Goal: Task Accomplishment & Management: Manage account settings

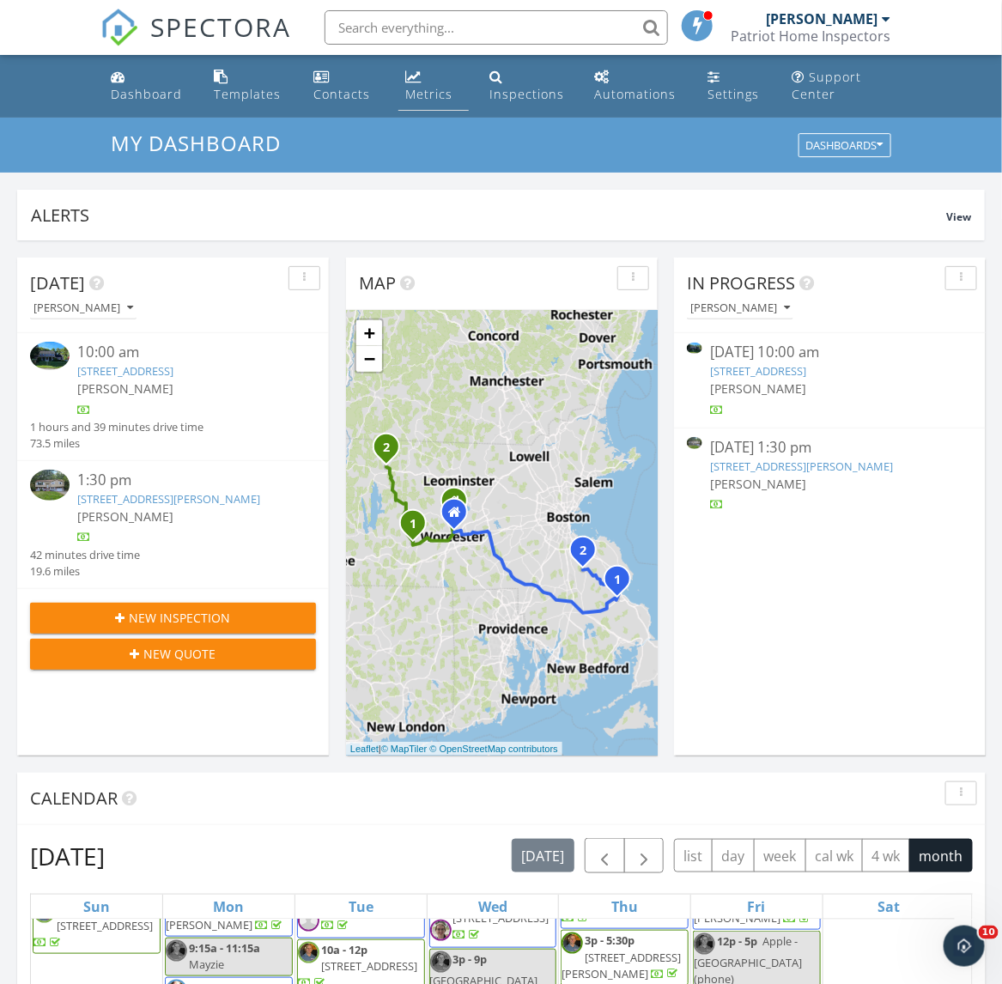
click at [429, 99] on div "Metrics" at bounding box center [428, 94] width 47 height 16
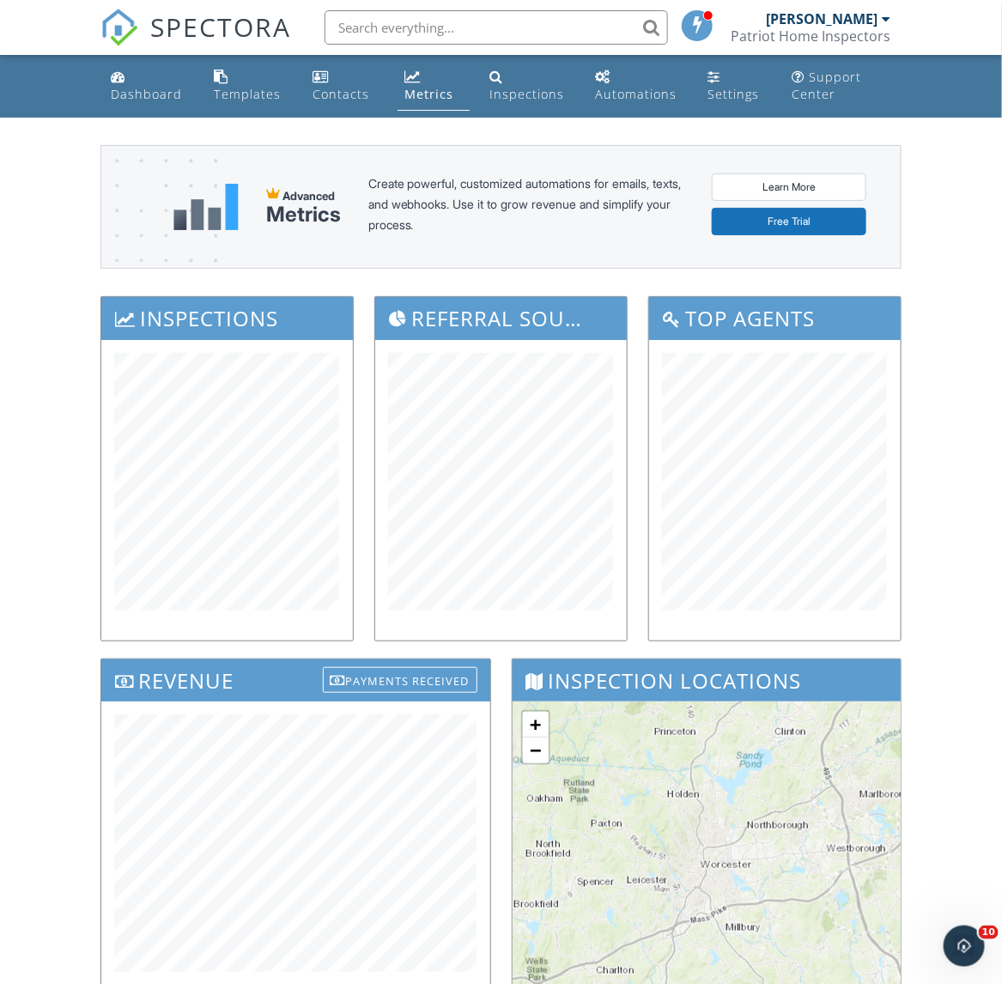
click at [963, 246] on div "Dashboard Templates Contacts Metrics Inspections Automations Settings Support C…" at bounding box center [501, 696] width 1002 height 1282
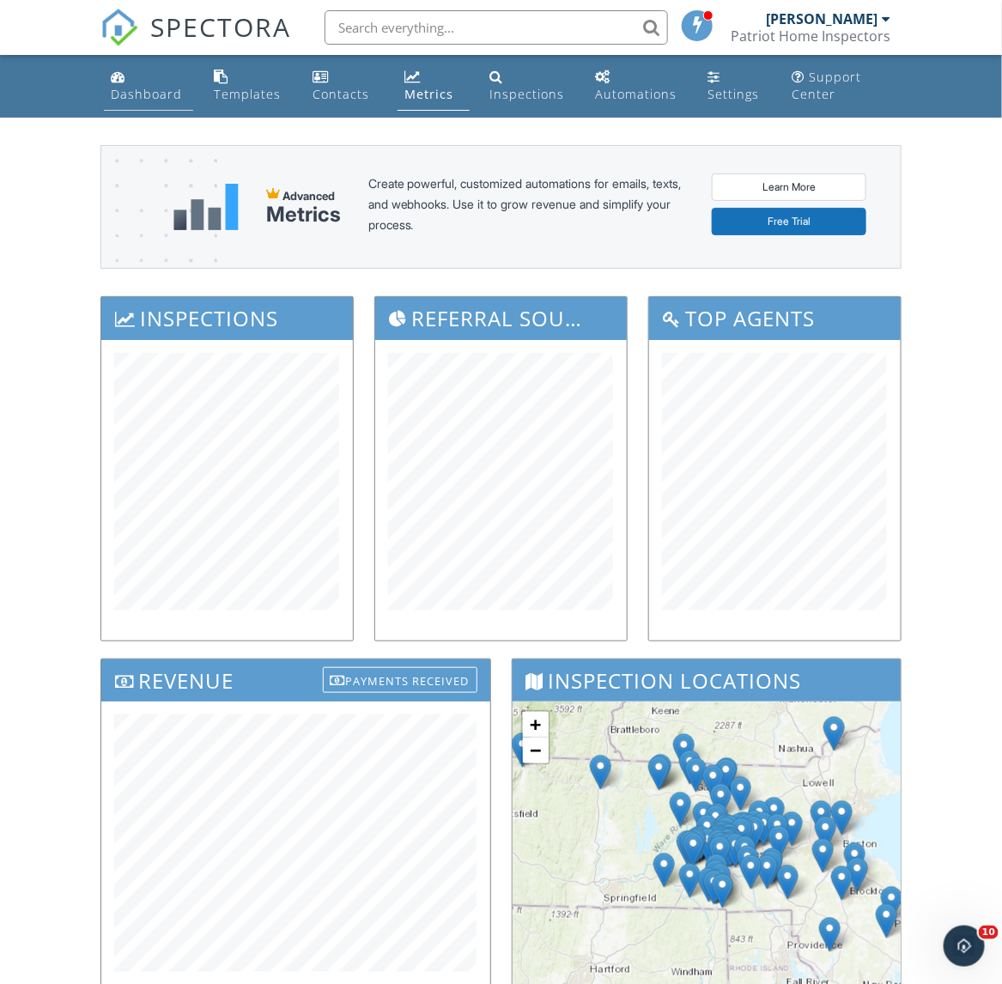
click at [149, 88] on div "Dashboard" at bounding box center [146, 94] width 71 height 16
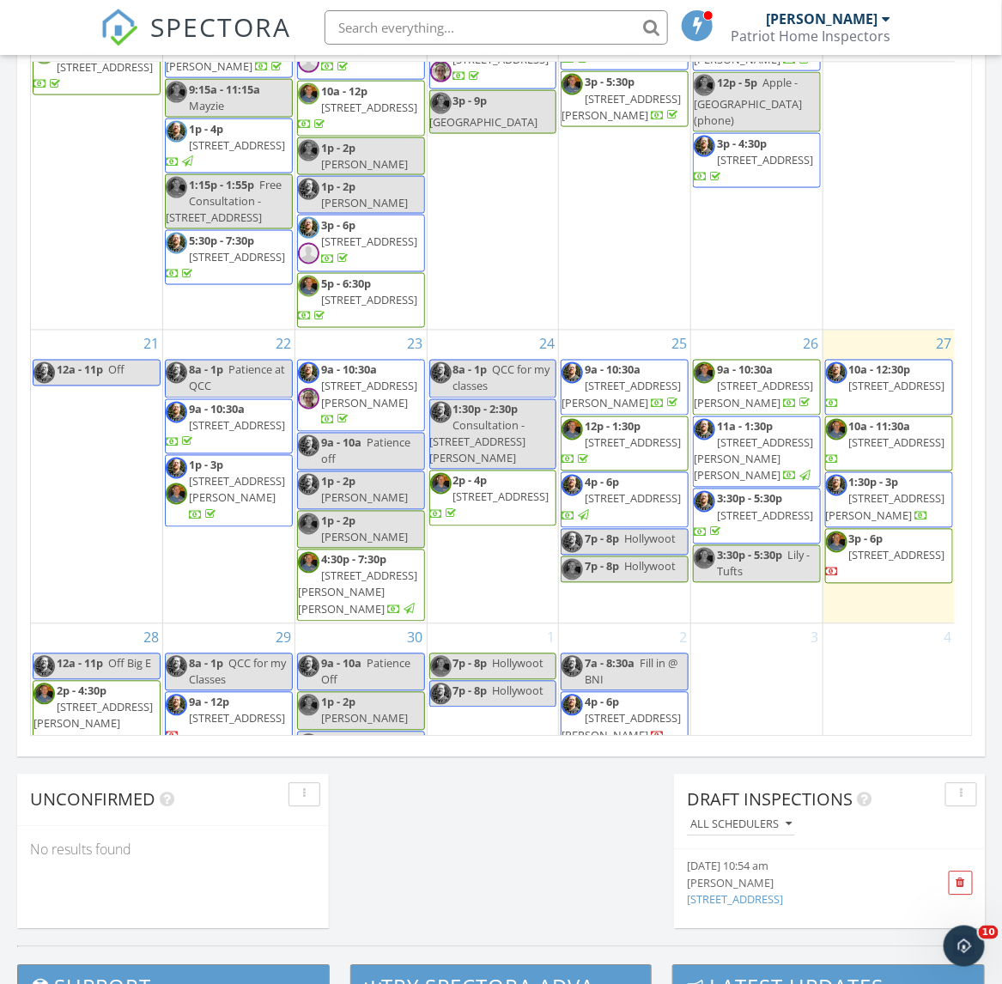
scroll to position [858, 0]
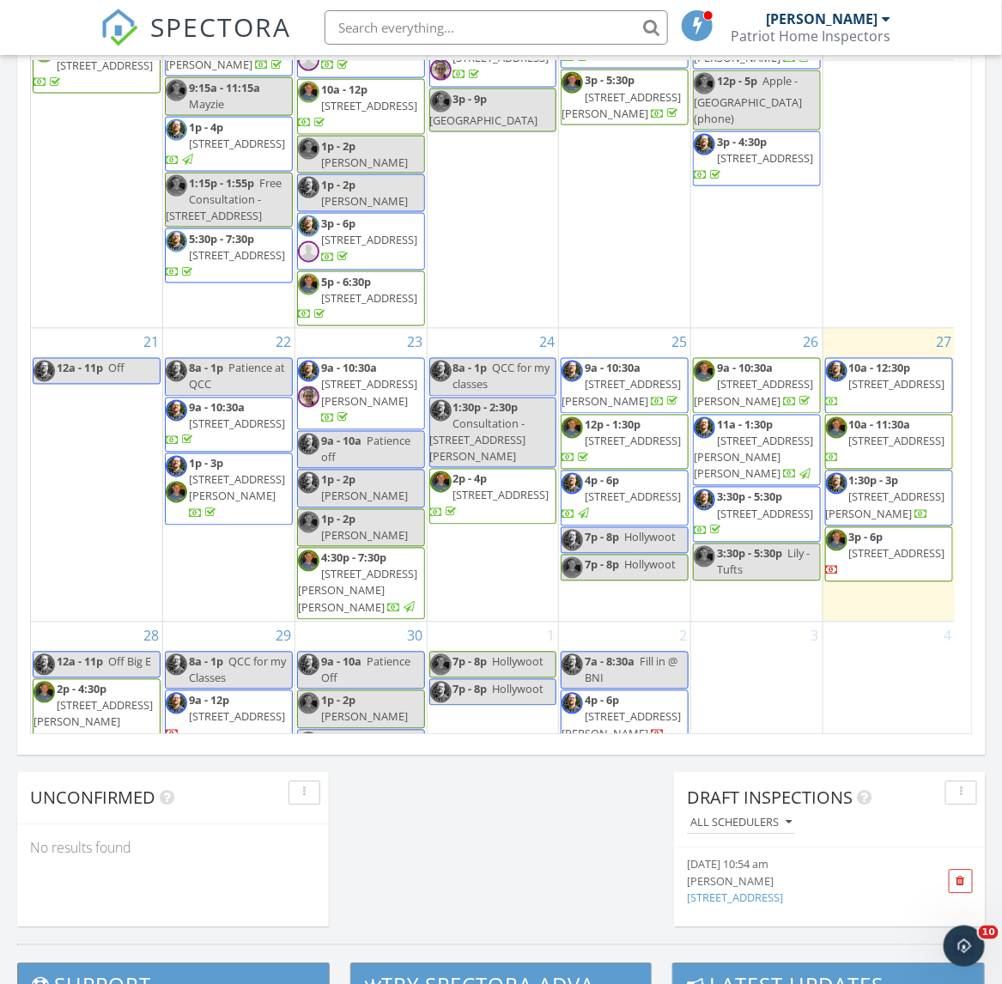
click at [877, 358] on link "10a - 12:30p 41 High Pines Dr ## , Kingston 02364" at bounding box center [889, 386] width 128 height 56
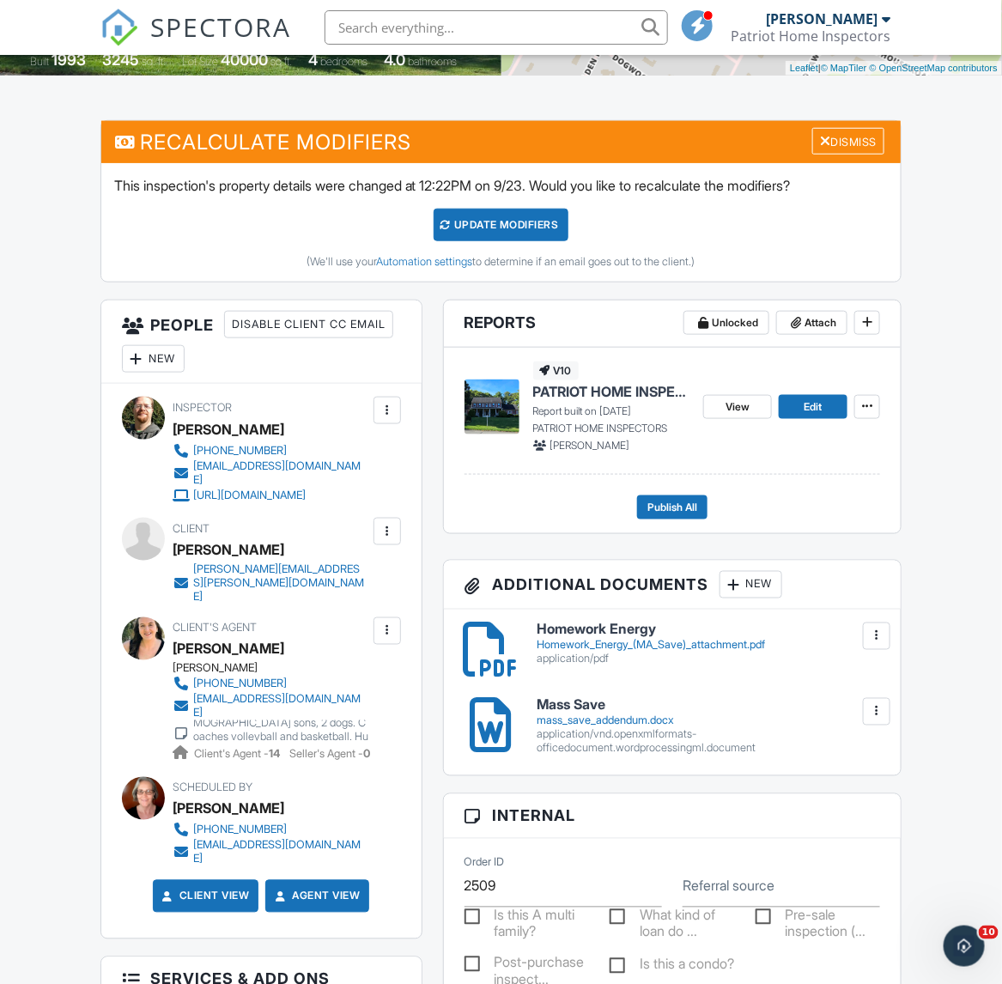
scroll to position [429, 0]
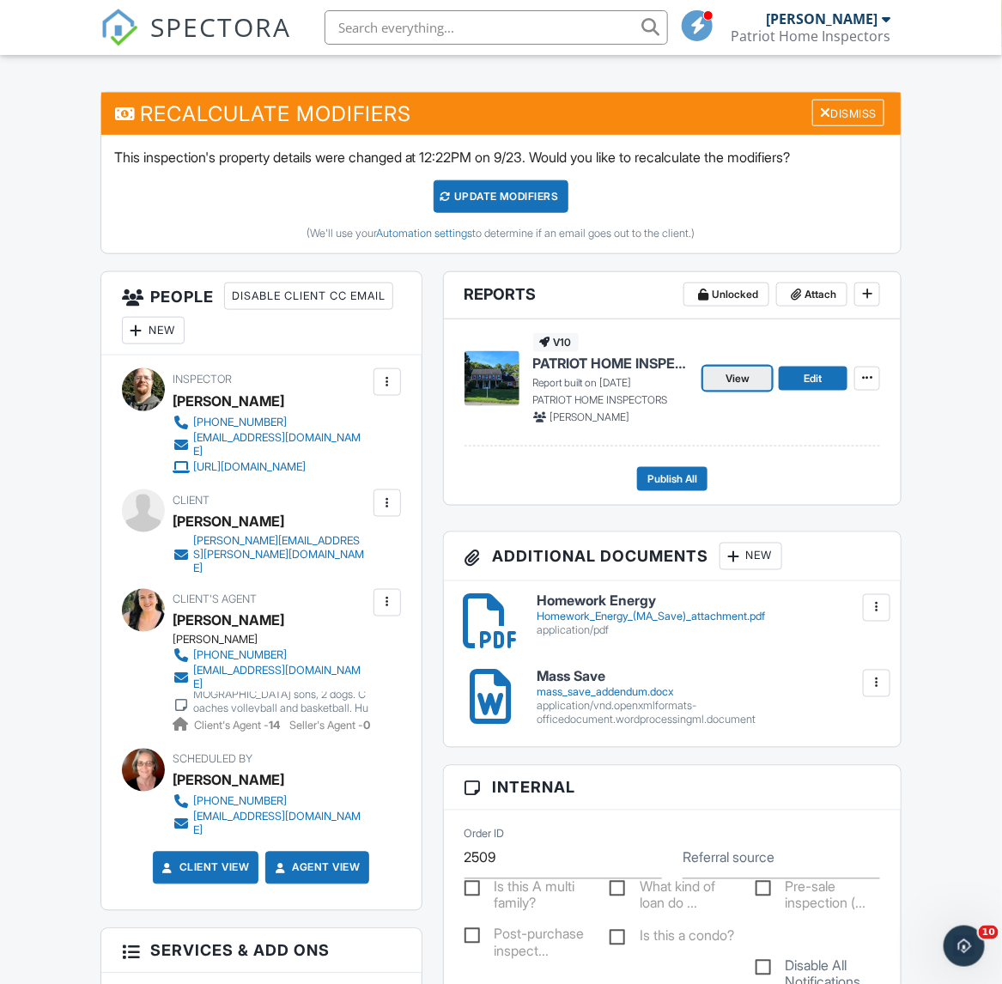
click at [754, 385] on link "View" at bounding box center [737, 379] width 69 height 24
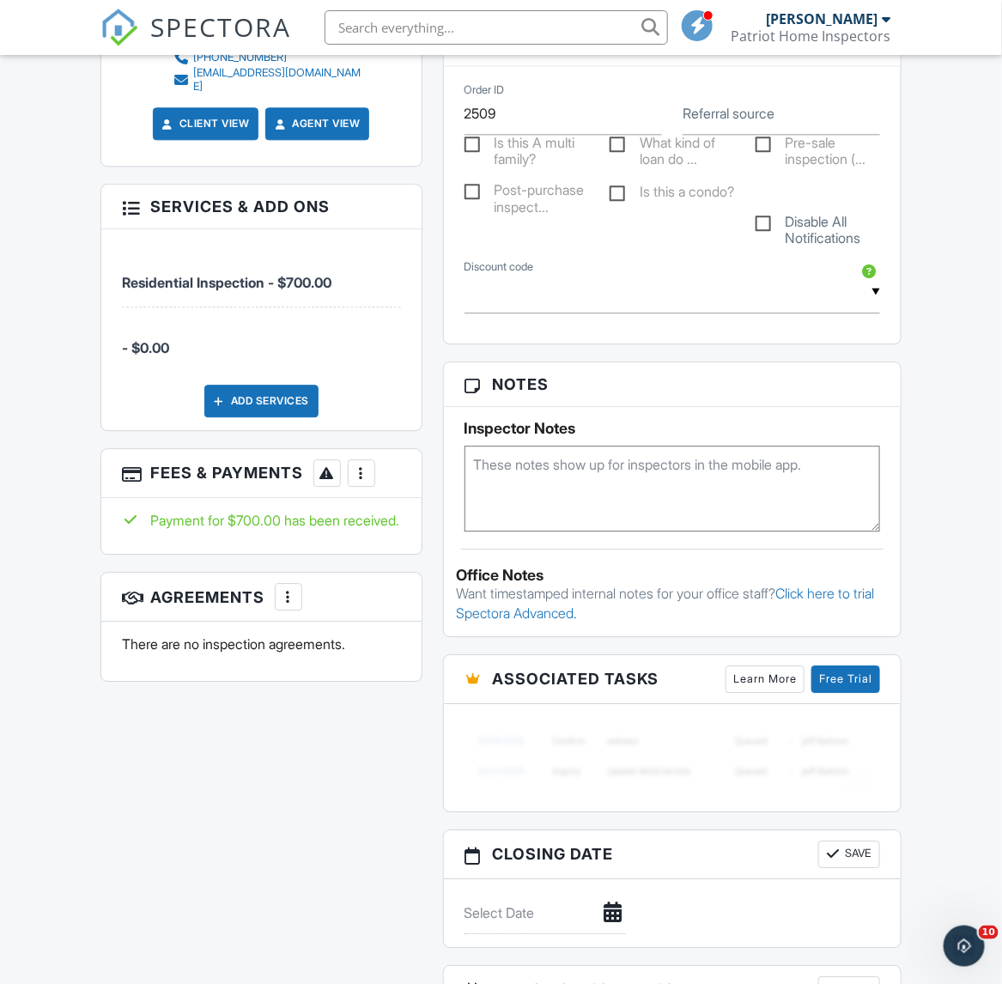
scroll to position [1180, 0]
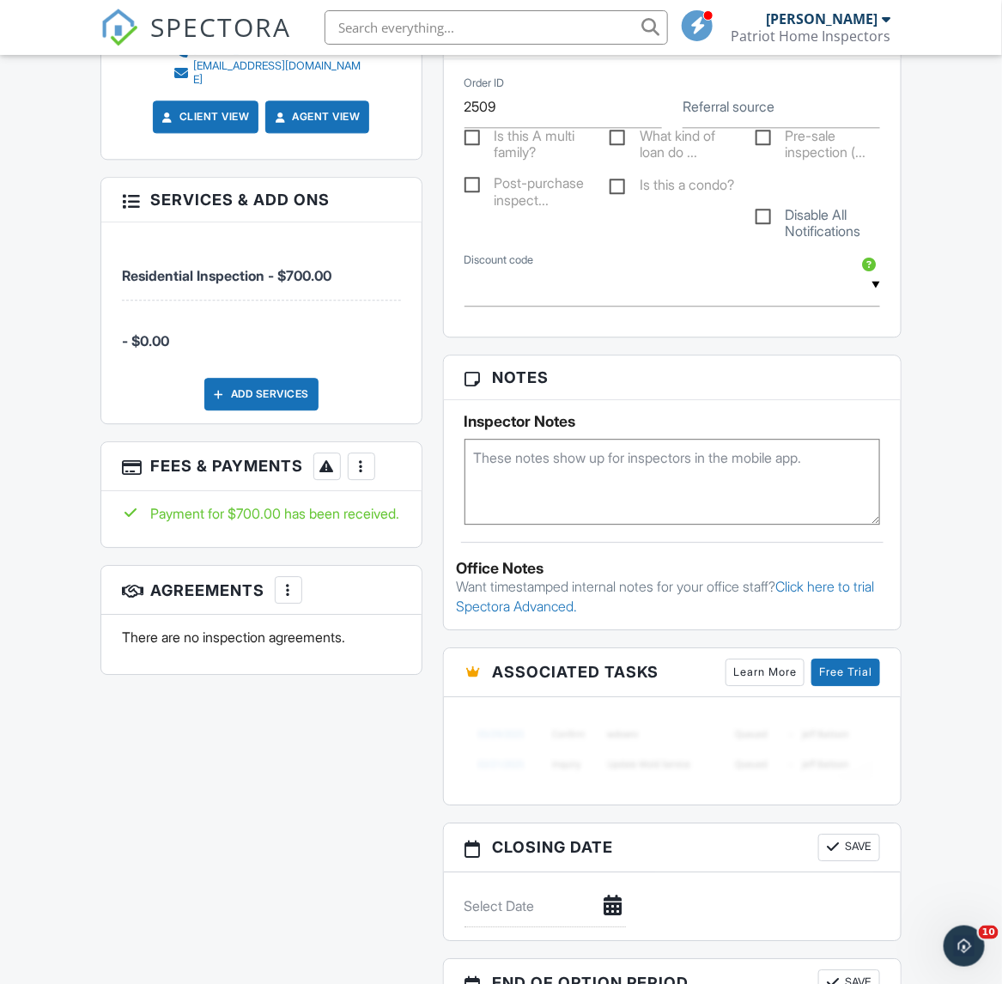
click at [438, 464] on div "Reports Unlocked Attach New PATRIOT HOME INSPECTORS PATRIOT HOME INSPECTORS Edi…" at bounding box center [673, 307] width 480 height 1574
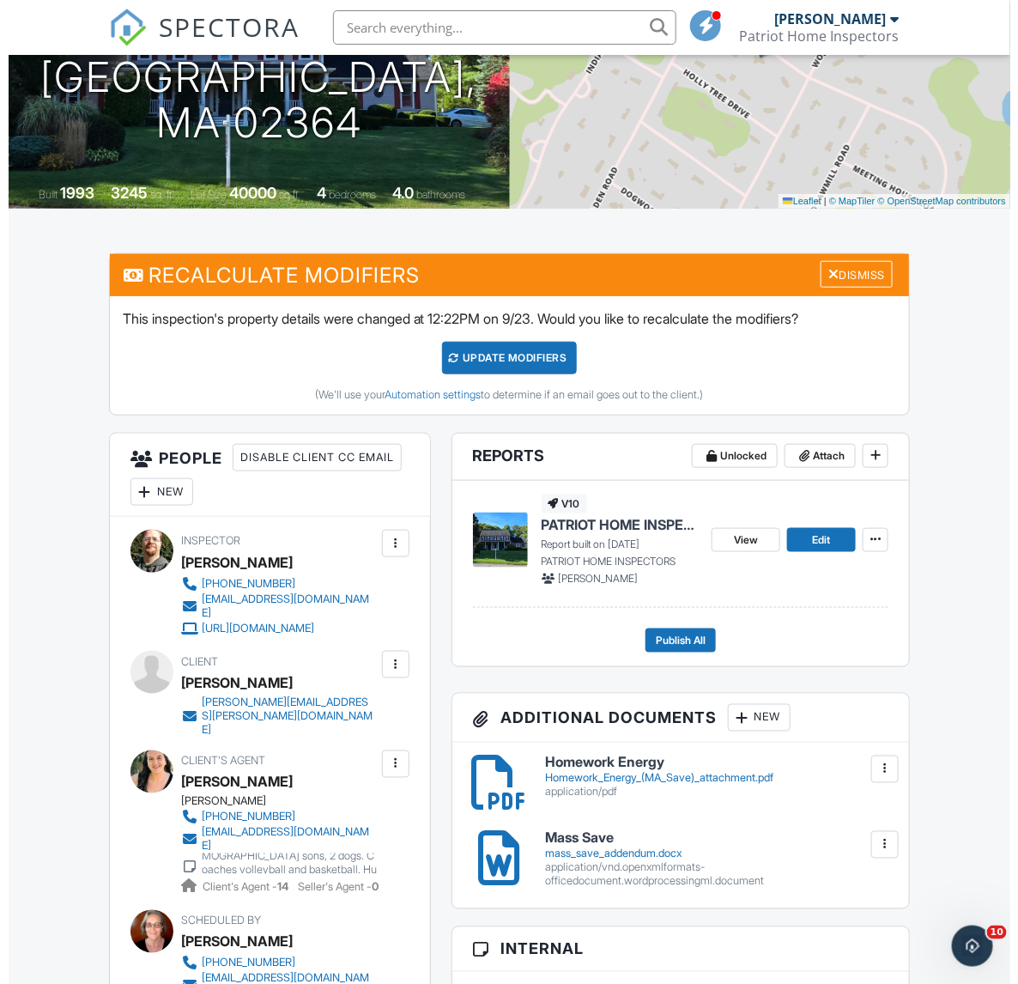
scroll to position [215, 0]
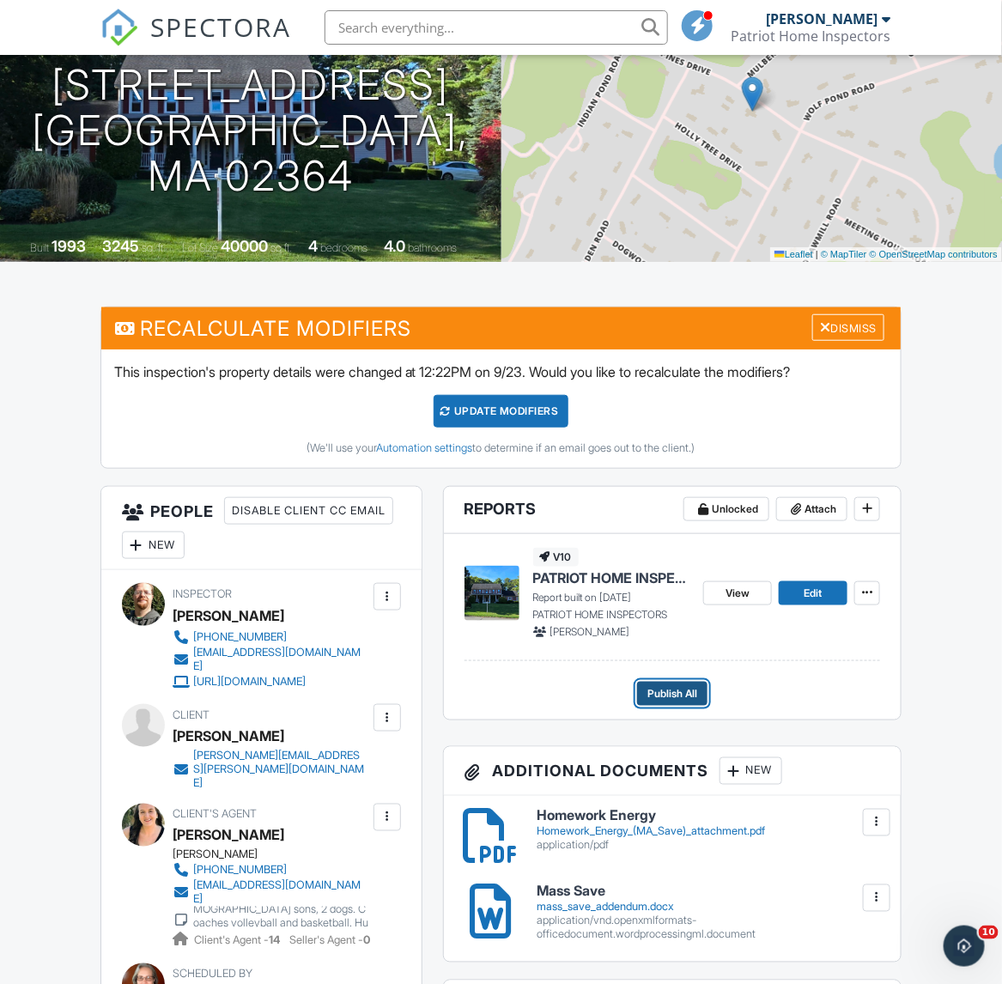
click at [689, 692] on span "Publish All" at bounding box center [672, 693] width 50 height 17
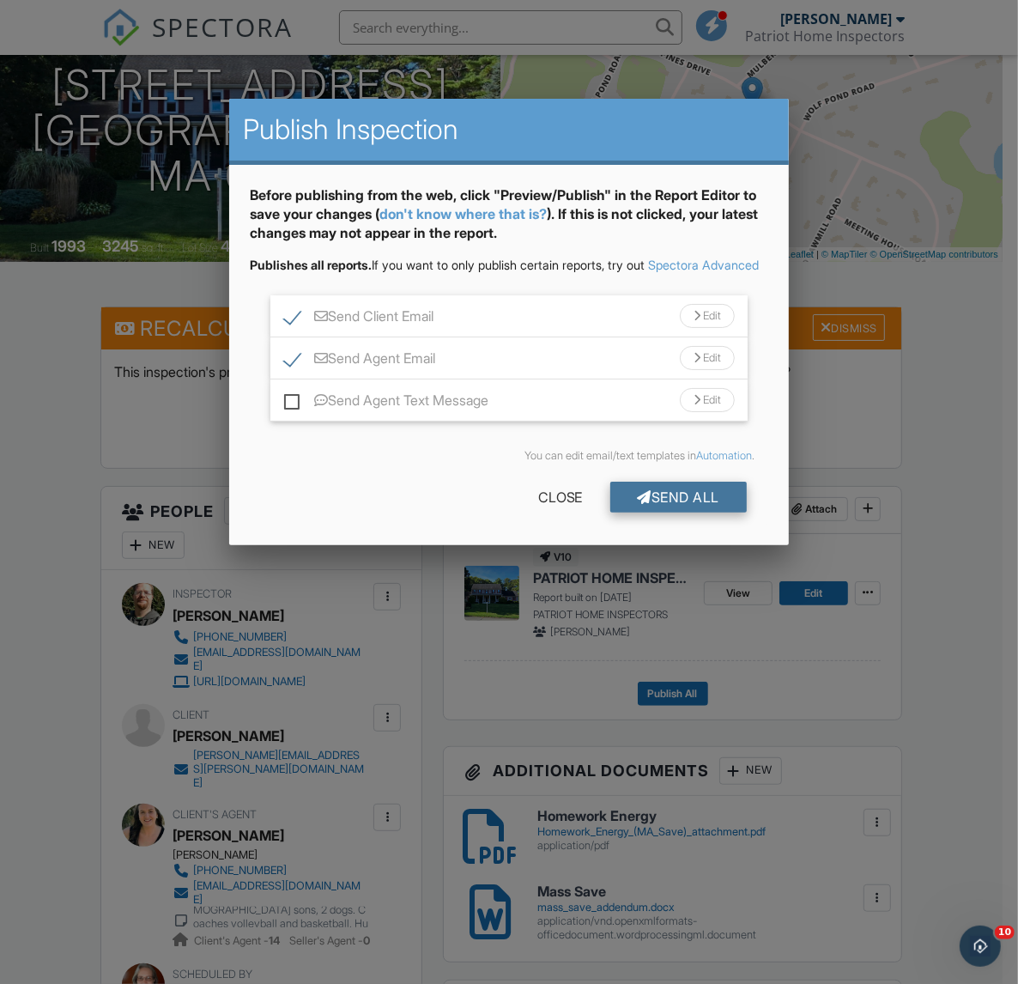
click at [638, 504] on div at bounding box center [645, 497] width 15 height 14
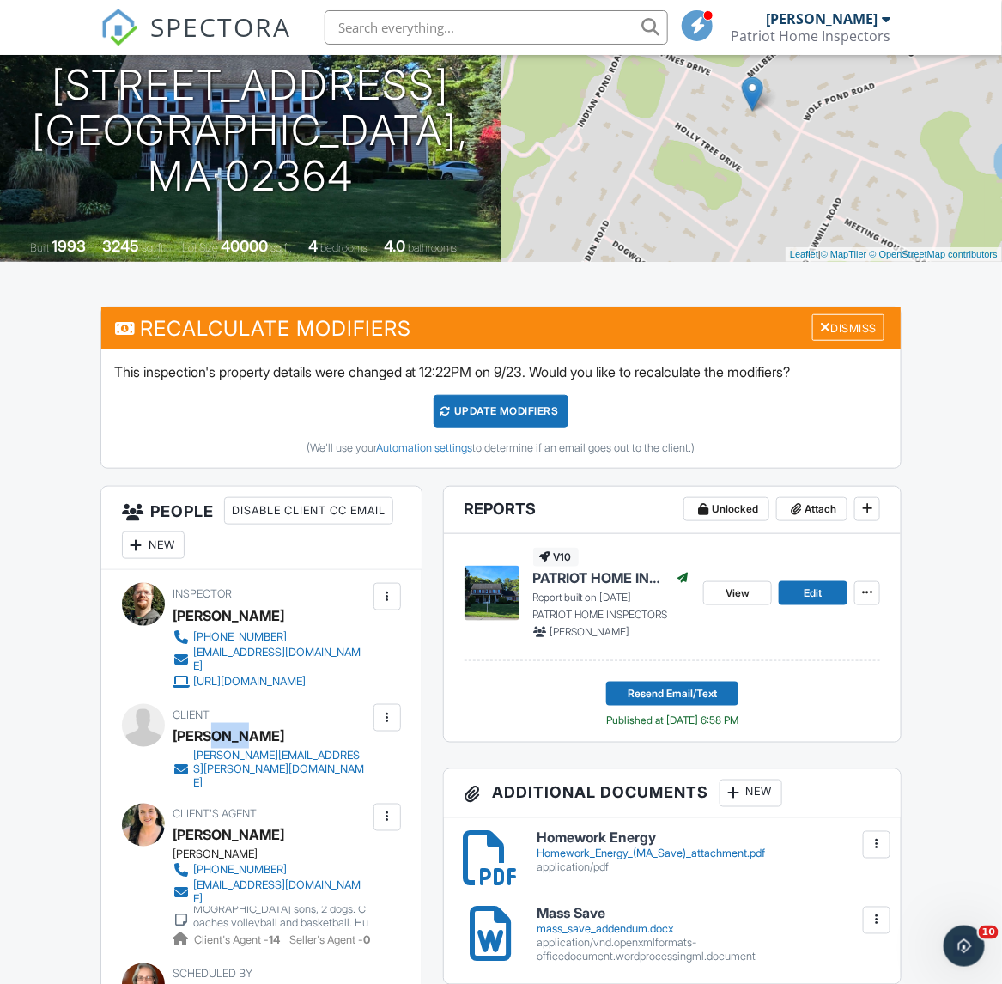
drag, startPoint x: 241, startPoint y: 731, endPoint x: 203, endPoint y: 734, distance: 38.7
click at [203, 734] on div "Eric Labo" at bounding box center [278, 736] width 210 height 26
copy div "Labo"
click at [752, 598] on link "View" at bounding box center [737, 593] width 69 height 24
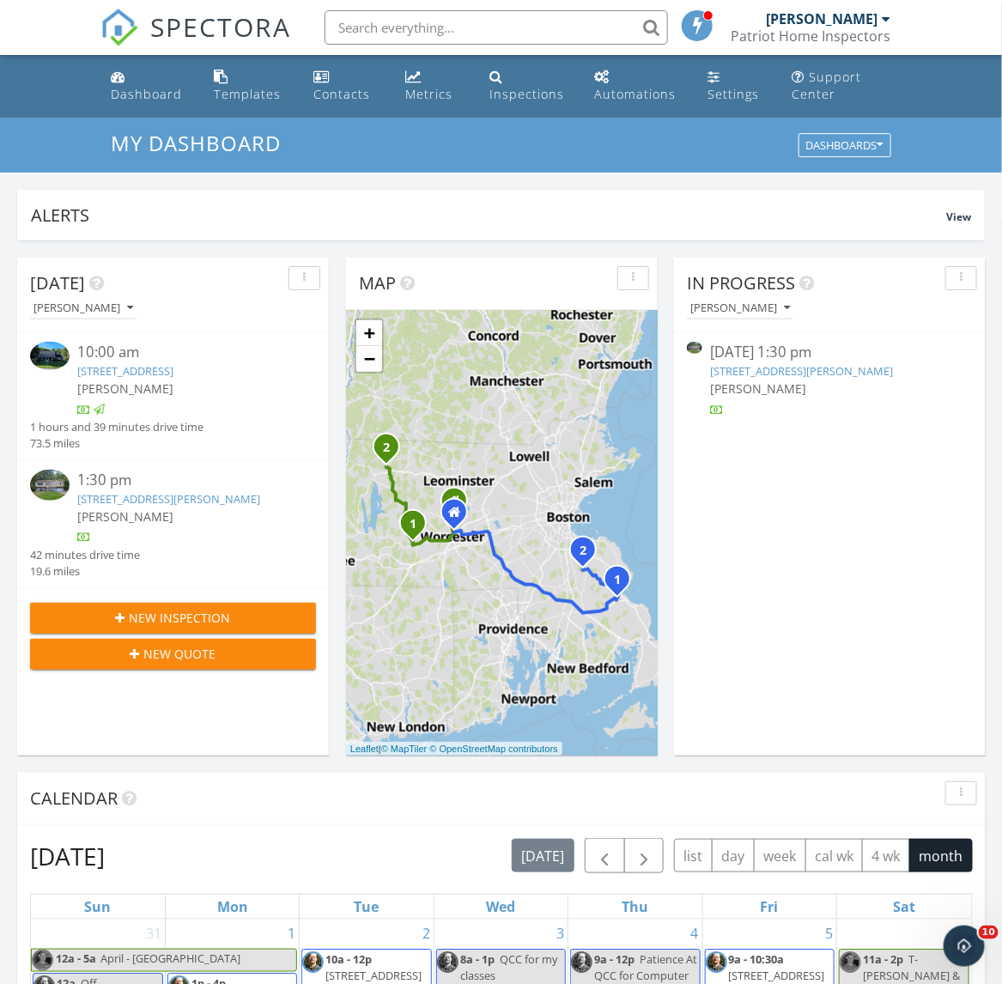
click at [108, 505] on link "[STREET_ADDRESS][PERSON_NAME]" at bounding box center [169, 498] width 183 height 15
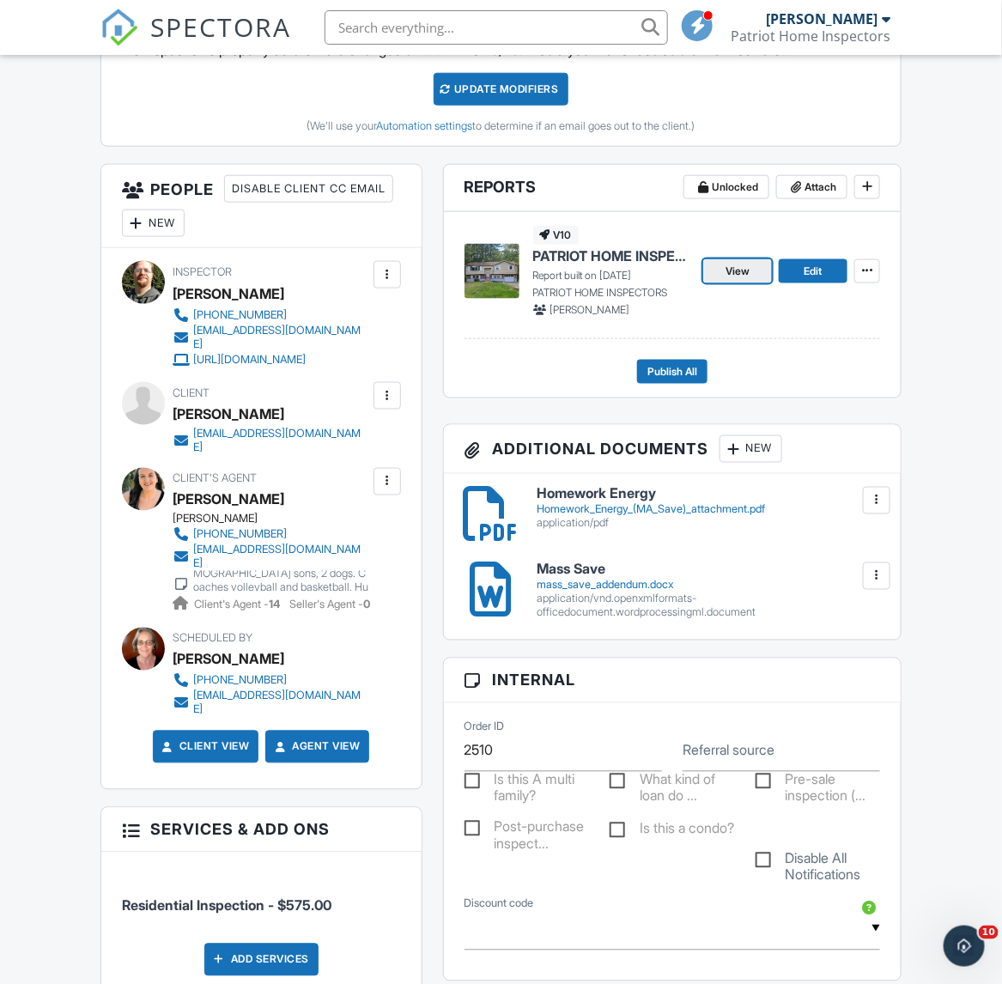
click at [749, 271] on span "View" at bounding box center [737, 271] width 24 height 17
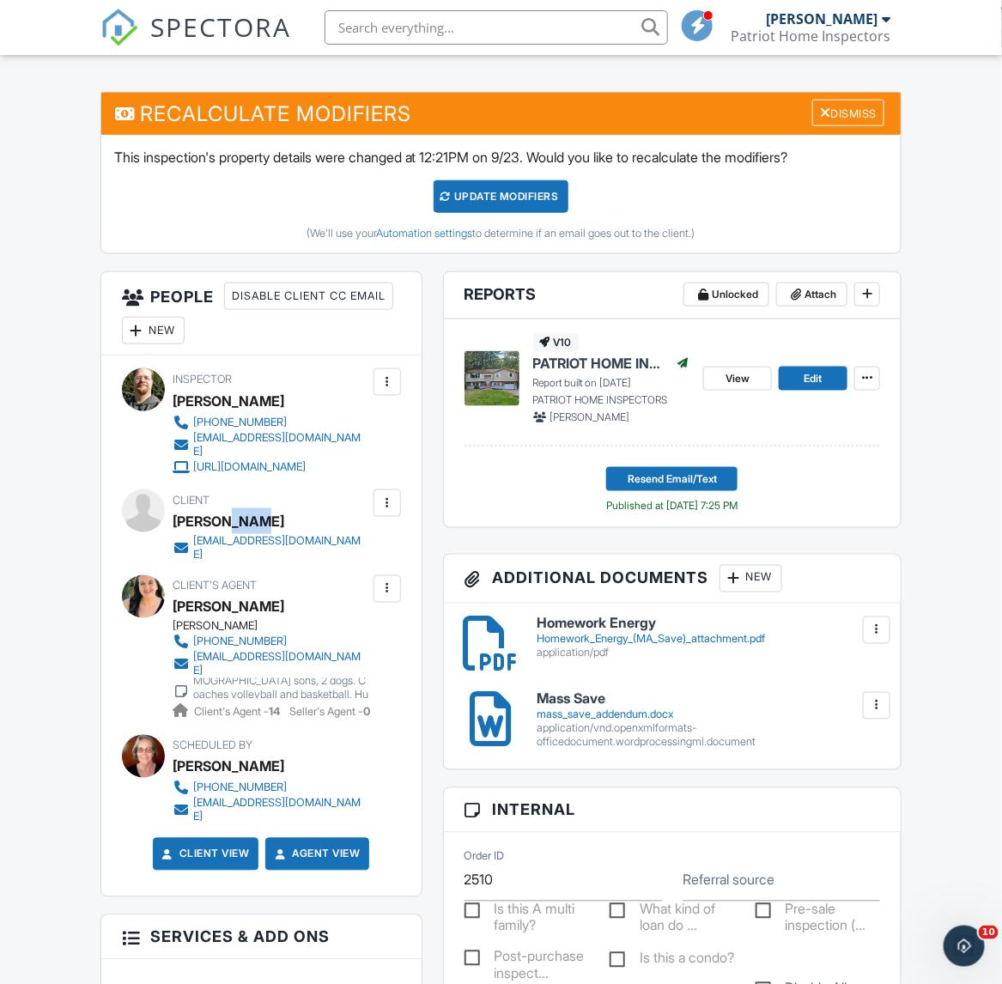
drag, startPoint x: 264, startPoint y: 513, endPoint x: 227, endPoint y: 518, distance: 36.3
click at [227, 518] on div "[PERSON_NAME]" at bounding box center [278, 521] width 210 height 26
copy div "[PERSON_NAME]"
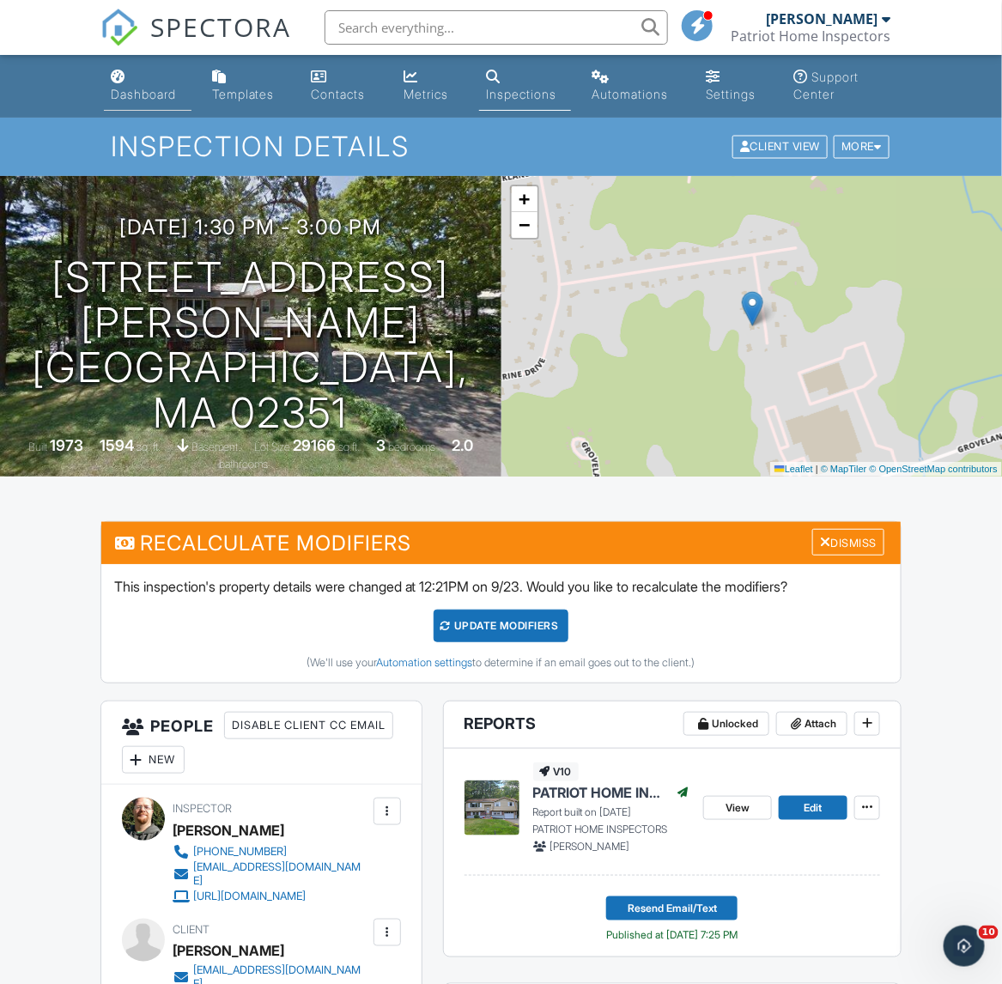
click at [130, 87] on div "Dashboard" at bounding box center [143, 94] width 65 height 15
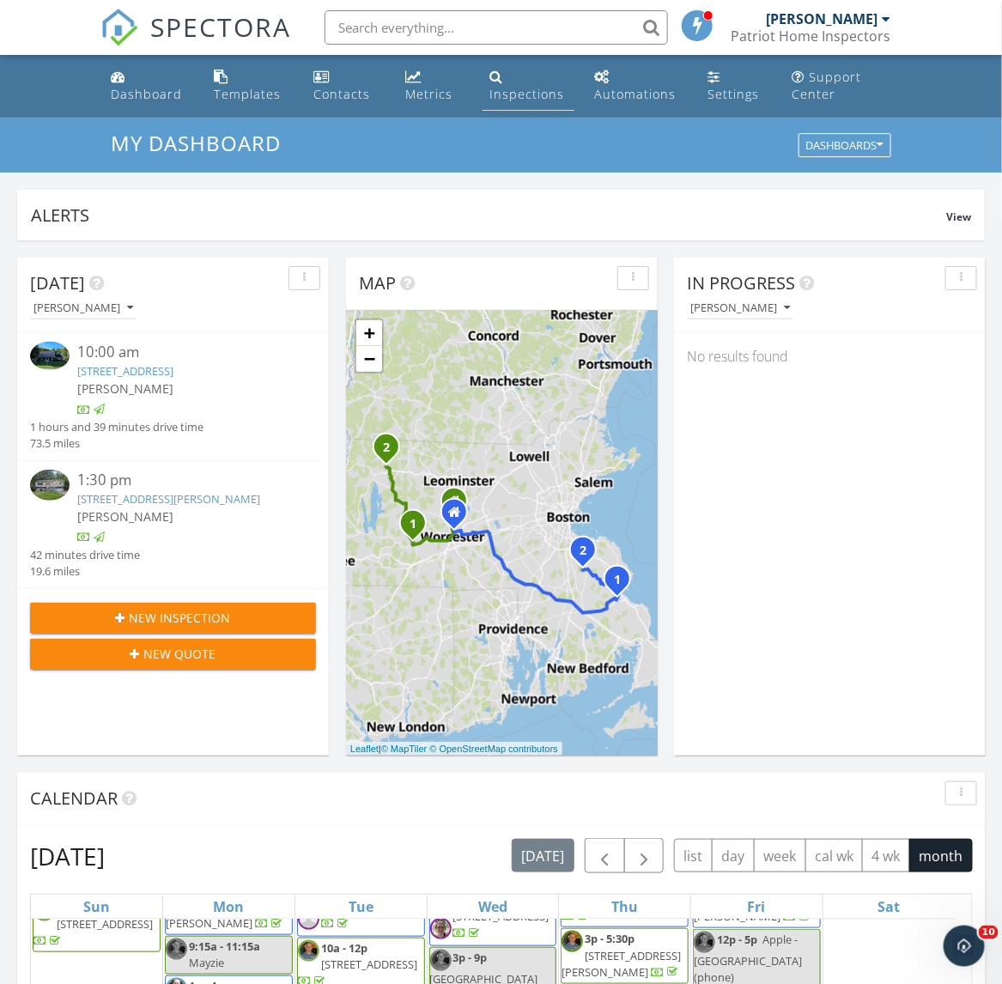
click at [507, 94] on div "Inspections" at bounding box center [526, 94] width 75 height 16
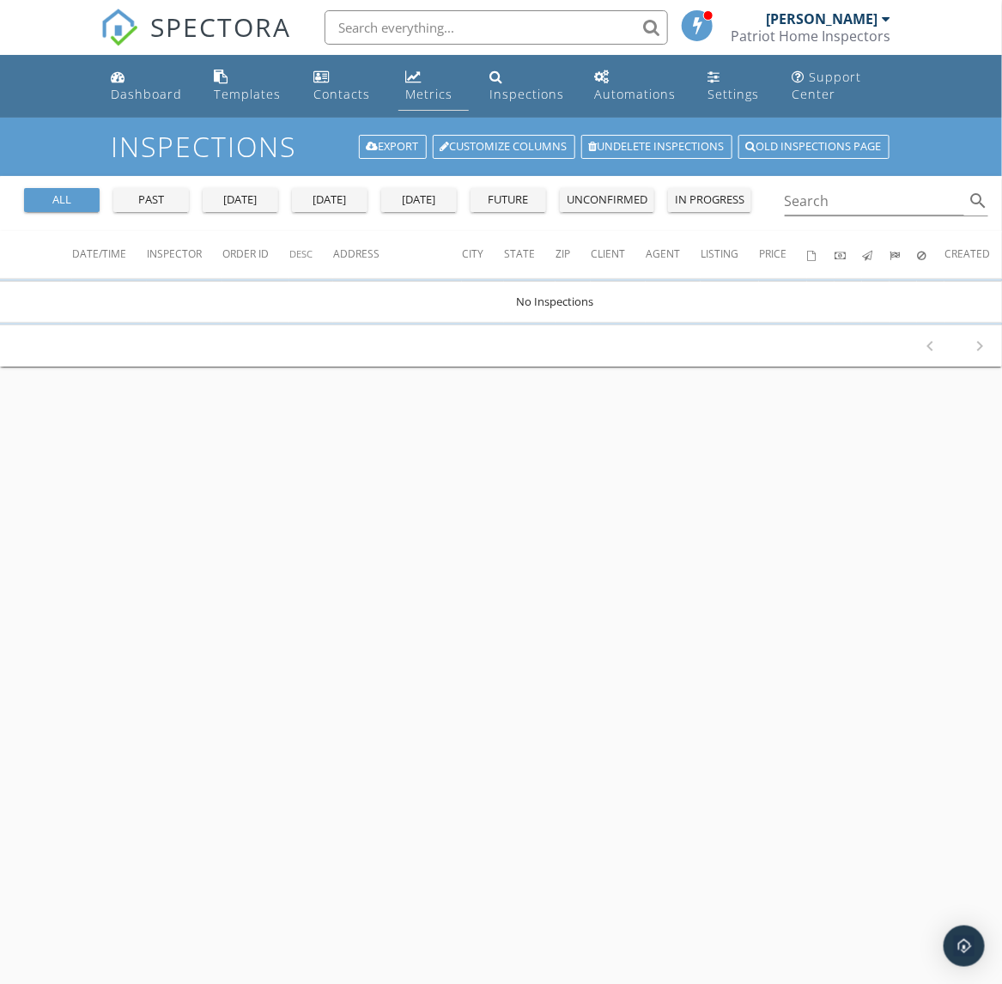
click at [418, 95] on div "Metrics" at bounding box center [428, 94] width 47 height 16
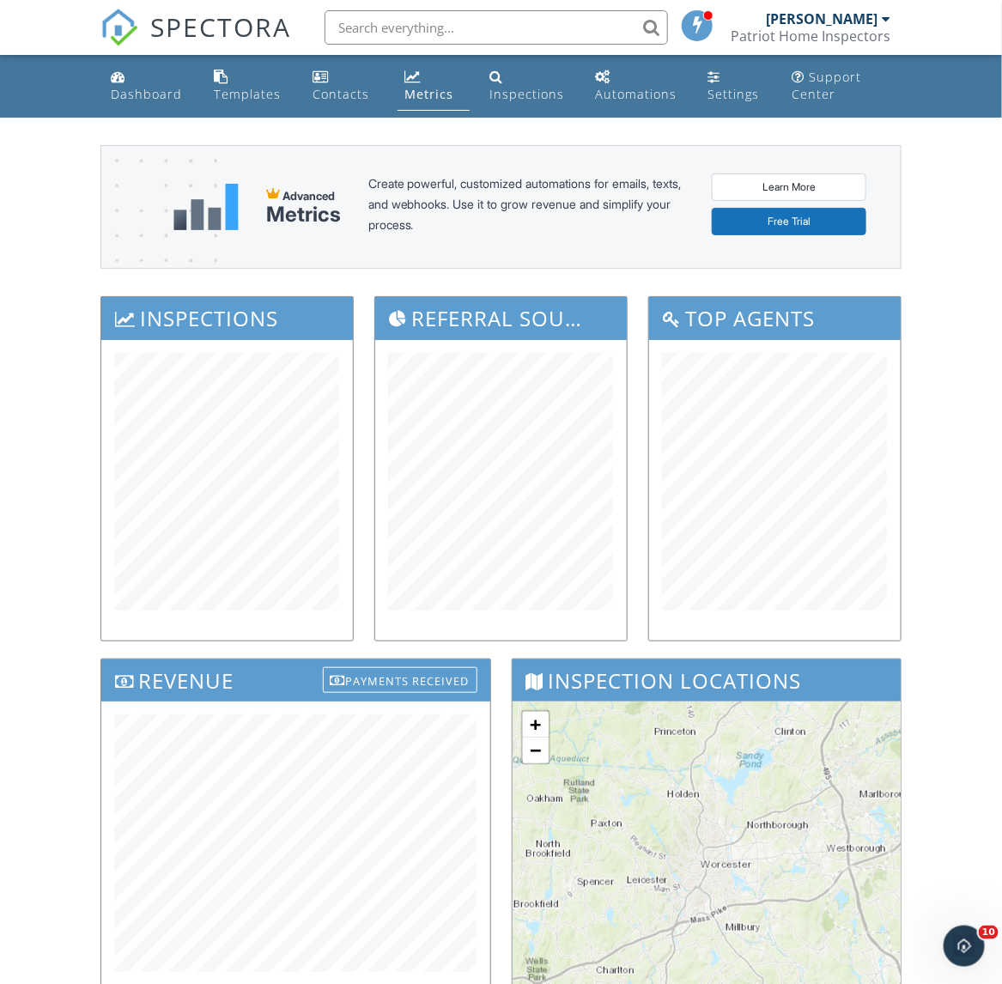
scroll to position [215, 0]
